Goal: Transaction & Acquisition: Obtain resource

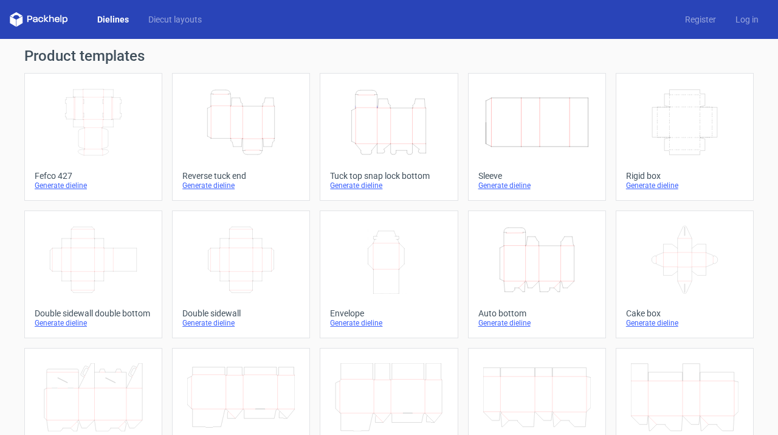
click at [102, 127] on icon "Width Depth Height" at bounding box center [94, 122] width 108 height 68
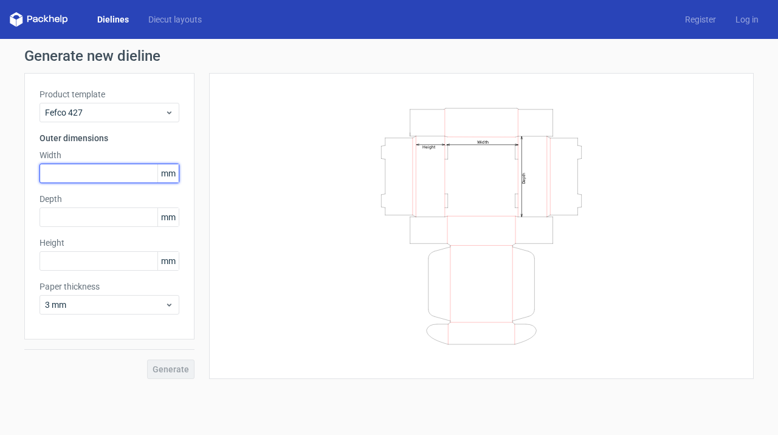
click at [95, 170] on input "text" at bounding box center [110, 173] width 140 height 19
type input "150"
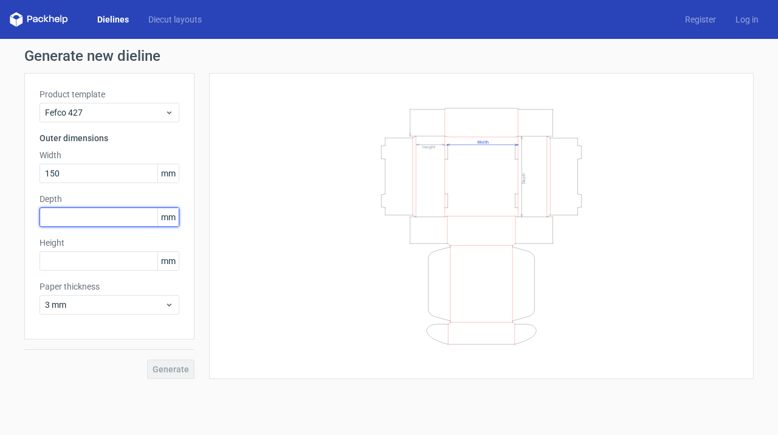
click at [66, 217] on input "text" at bounding box center [110, 216] width 140 height 19
type input "35"
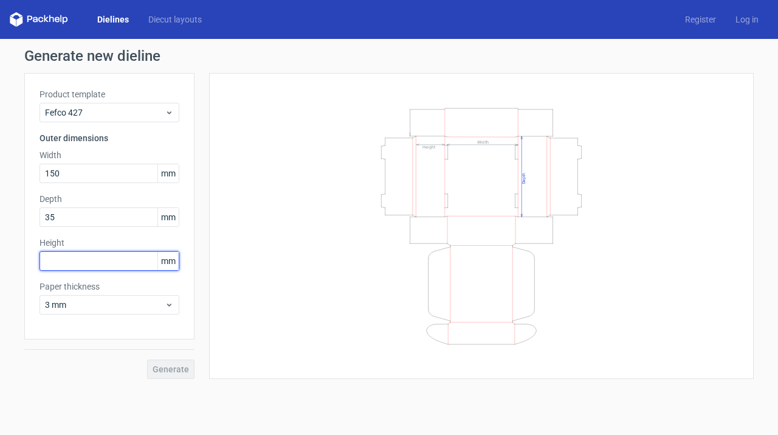
click at [65, 269] on input "text" at bounding box center [110, 260] width 140 height 19
type input "200"
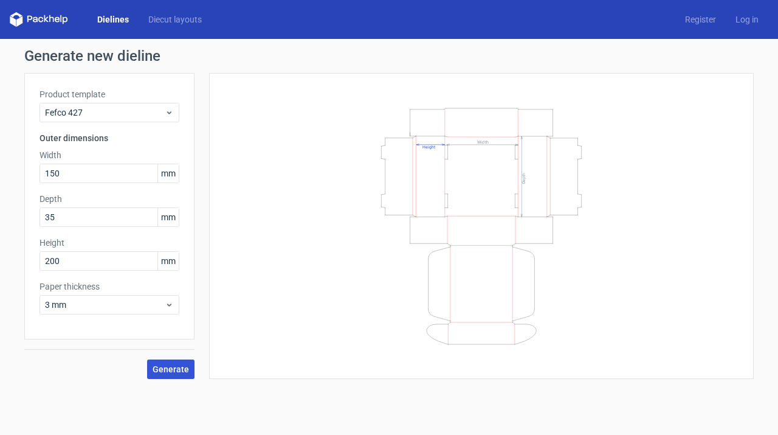
click at [174, 370] on span "Generate" at bounding box center [171, 369] width 36 height 9
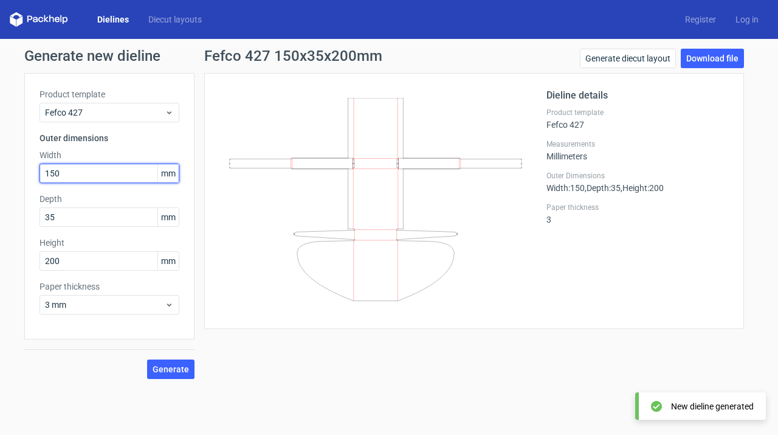
click at [111, 170] on input "150" at bounding box center [110, 173] width 140 height 19
drag, startPoint x: 78, startPoint y: 173, endPoint x: 34, endPoint y: 173, distance: 43.8
click at [34, 173] on div "Product template Fefco 427 Outer dimensions Width 150 mm Depth 35 mm Height 200…" at bounding box center [109, 206] width 170 height 266
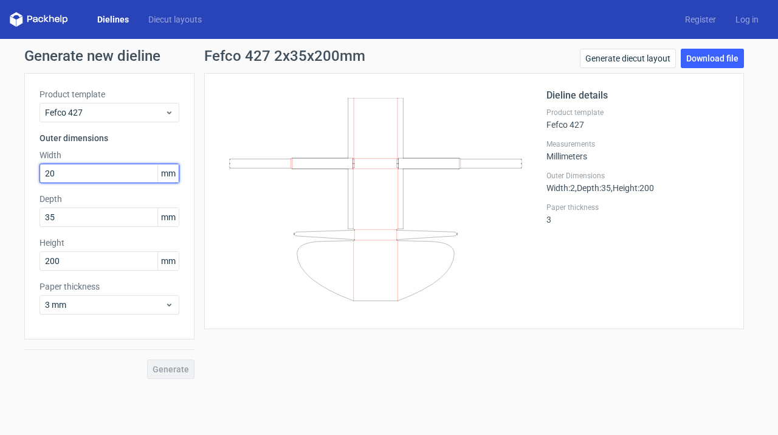
type input "200"
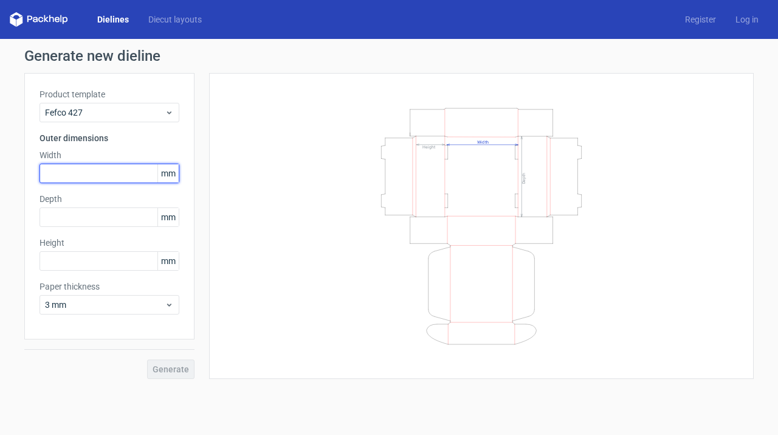
click at [89, 168] on input "text" at bounding box center [110, 173] width 140 height 19
type input "150"
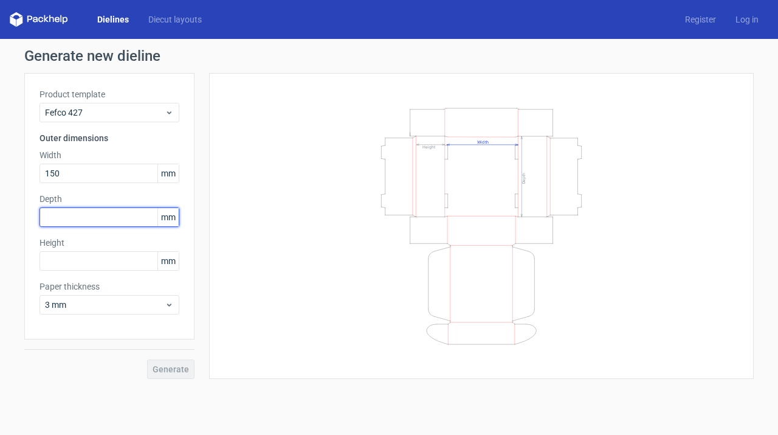
click at [79, 215] on input "text" at bounding box center [110, 216] width 140 height 19
type input "200"
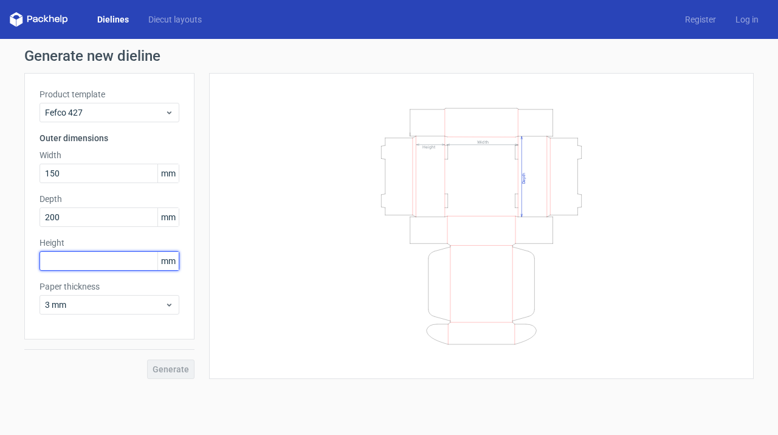
click at [84, 261] on input "text" at bounding box center [110, 260] width 140 height 19
type input "35"
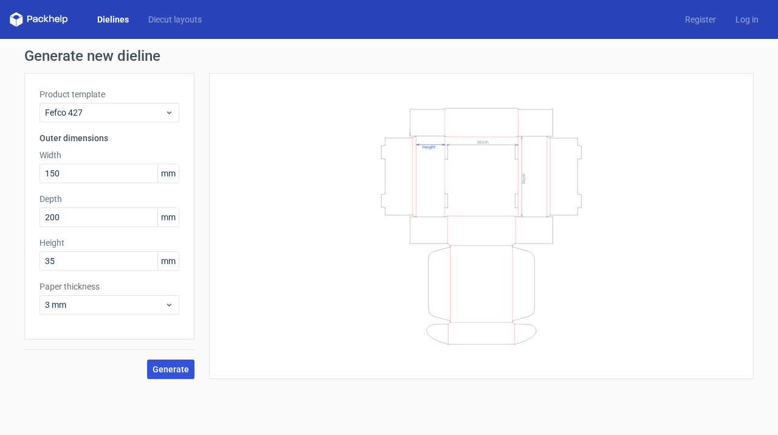
click at [172, 365] on span "Generate" at bounding box center [171, 369] width 36 height 9
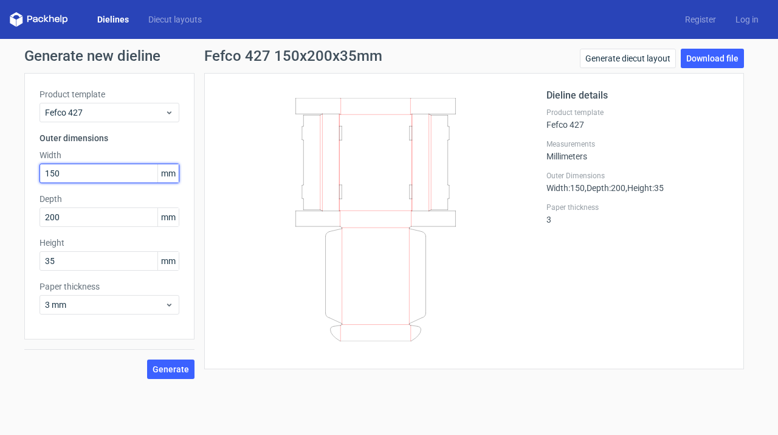
drag, startPoint x: 52, startPoint y: 170, endPoint x: 4, endPoint y: 168, distance: 48.7
click at [4, 168] on div "Generate new dieline Product template Fefco 427 Outer dimensions Width 150 mm D…" at bounding box center [389, 214] width 778 height 350
type input "200"
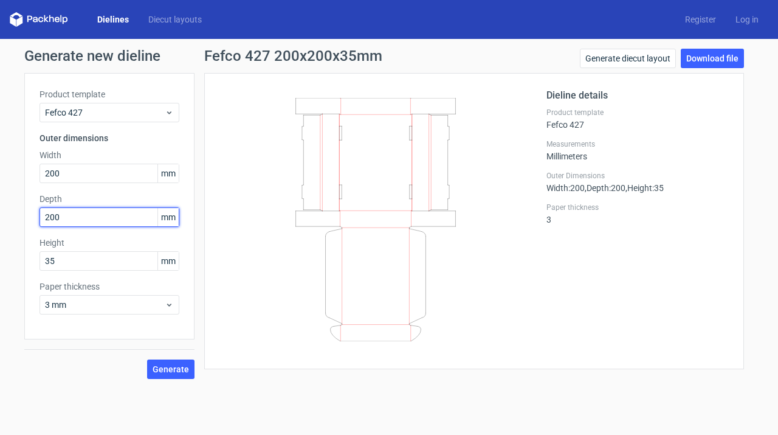
drag, startPoint x: 77, startPoint y: 214, endPoint x: 32, endPoint y: 216, distance: 45.0
click at [32, 216] on div "Product template Fefco 427 Outer dimensions Width 200 mm Depth 200 mm Height 35…" at bounding box center [109, 206] width 170 height 266
type input "150"
click at [170, 366] on span "Generate" at bounding box center [171, 369] width 36 height 9
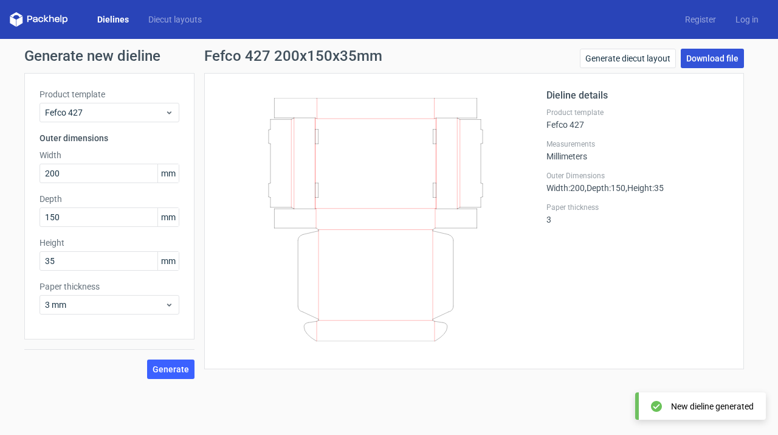
click at [687, 64] on link "Download file" at bounding box center [712, 58] width 63 height 19
